Goal: Transaction & Acquisition: Book appointment/travel/reservation

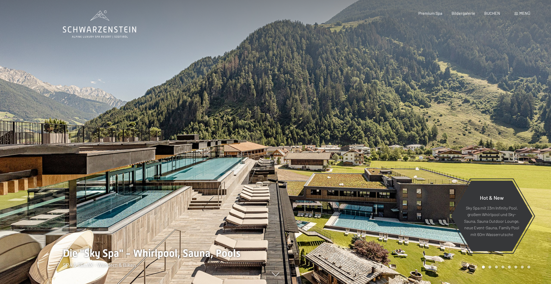
scroll to position [0, 0]
click at [129, 164] on div at bounding box center [137, 142] width 275 height 284
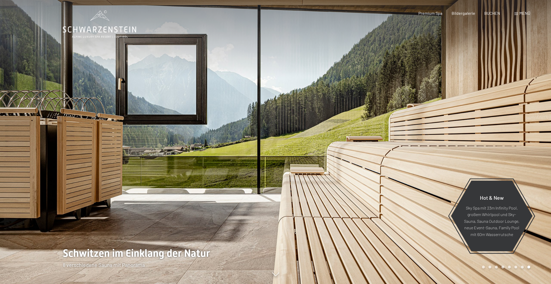
scroll to position [0, 0]
click at [513, 150] on div at bounding box center [412, 142] width 275 height 284
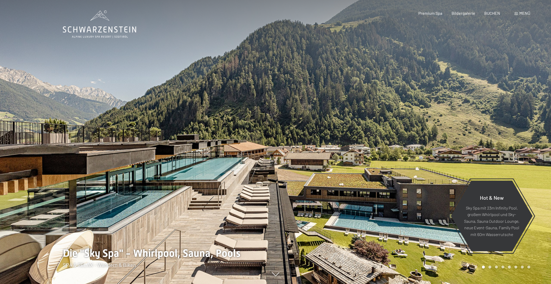
click at [487, 147] on div at bounding box center [412, 142] width 275 height 284
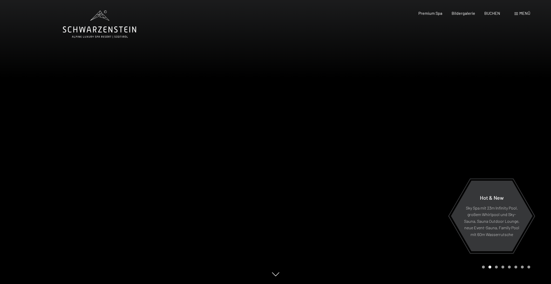
click at [487, 147] on div at bounding box center [412, 142] width 275 height 284
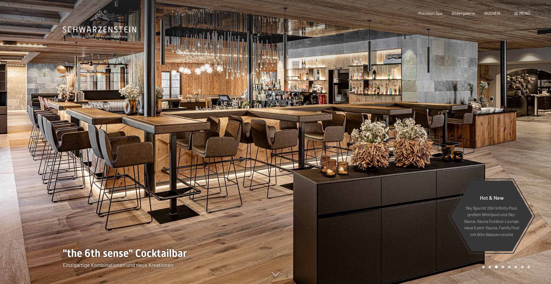
click at [487, 147] on div at bounding box center [412, 142] width 275 height 284
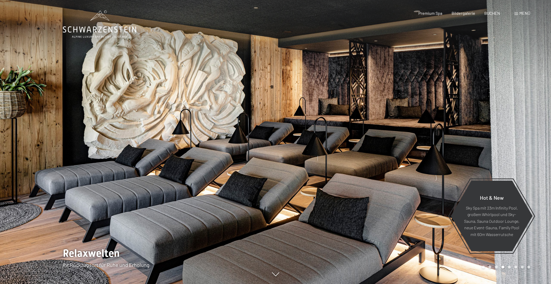
click at [487, 147] on div at bounding box center [412, 142] width 275 height 284
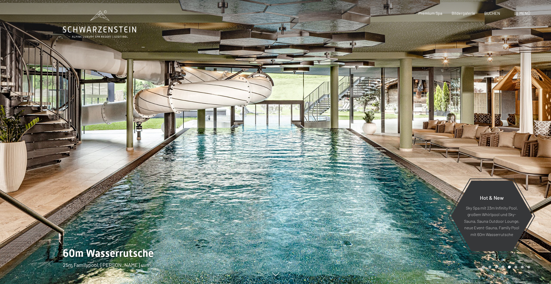
click at [487, 147] on div at bounding box center [412, 142] width 275 height 284
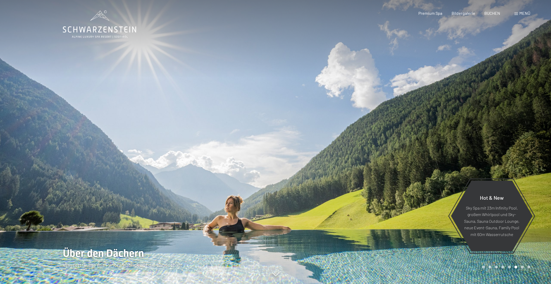
click at [487, 147] on div at bounding box center [412, 142] width 275 height 284
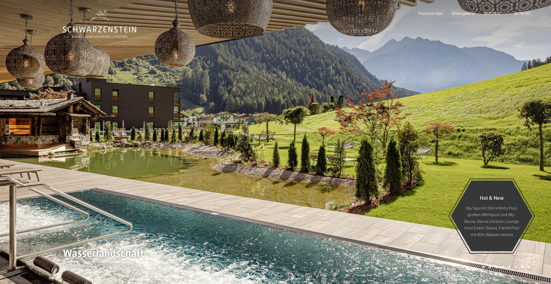
click at [487, 147] on div at bounding box center [412, 142] width 275 height 284
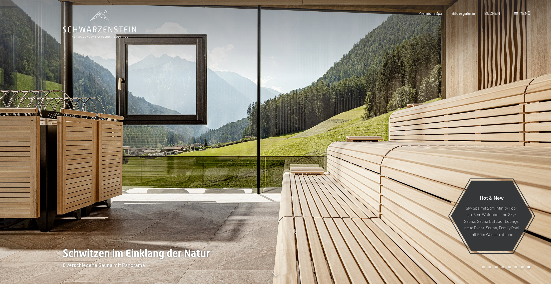
click at [487, 147] on div at bounding box center [412, 142] width 275 height 284
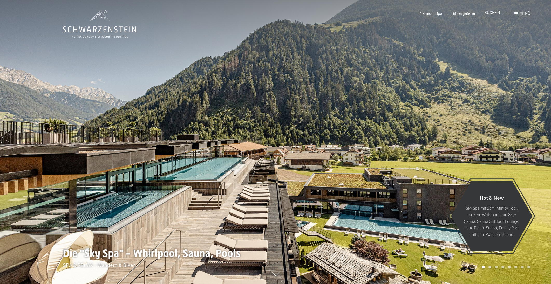
click at [493, 14] on span "BUCHEN" at bounding box center [492, 12] width 16 height 5
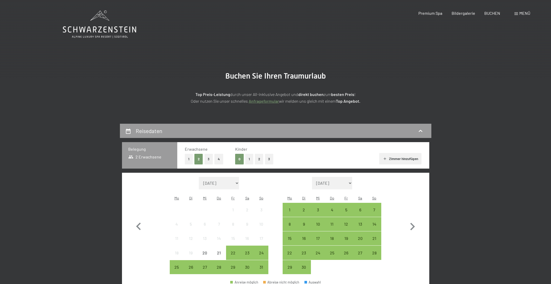
click at [408, 159] on button "Zimmer hinzufügen" at bounding box center [400, 158] width 42 height 11
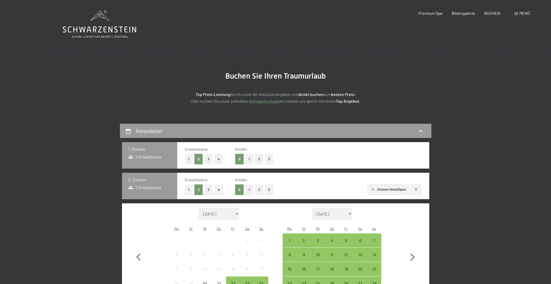
click at [188, 187] on button "1" at bounding box center [189, 189] width 8 height 11
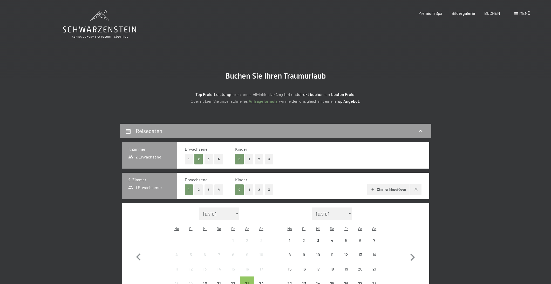
click at [248, 187] on button "1" at bounding box center [249, 189] width 8 height 11
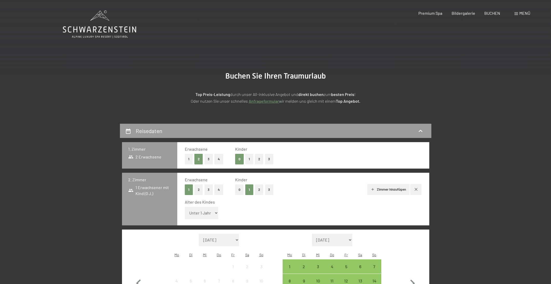
select select "17"
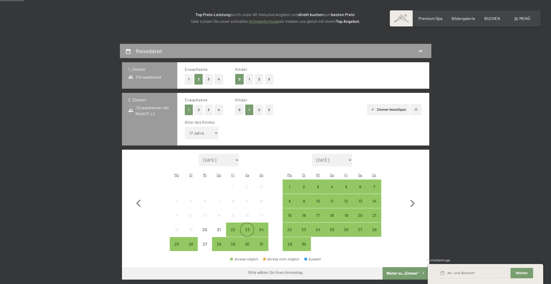
scroll to position [78, 0]
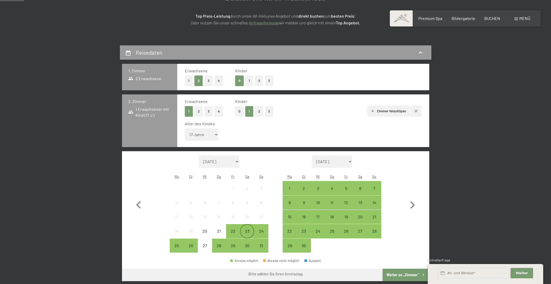
click at [248, 229] on div "23" at bounding box center [246, 235] width 13 height 13
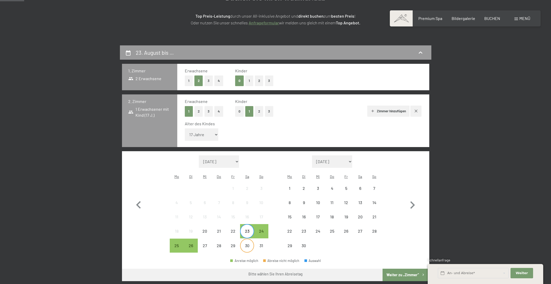
click at [247, 244] on div "30" at bounding box center [246, 250] width 13 height 13
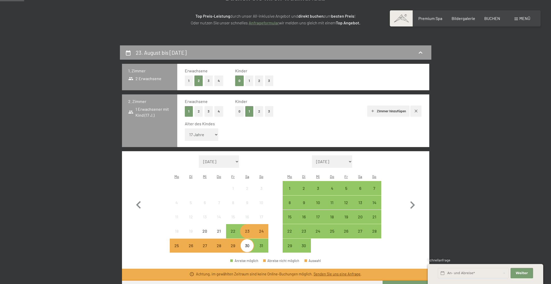
click at [403, 281] on button "Weiter zu „Zimmer“" at bounding box center [405, 287] width 46 height 12
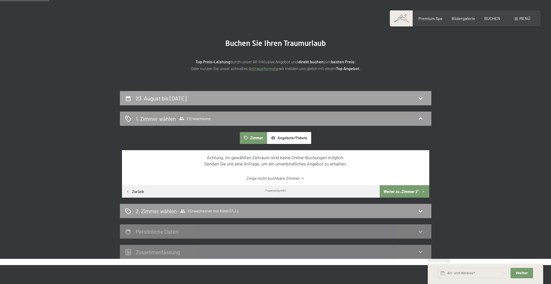
scroll to position [31, 0]
